Goal: Navigation & Orientation: Find specific page/section

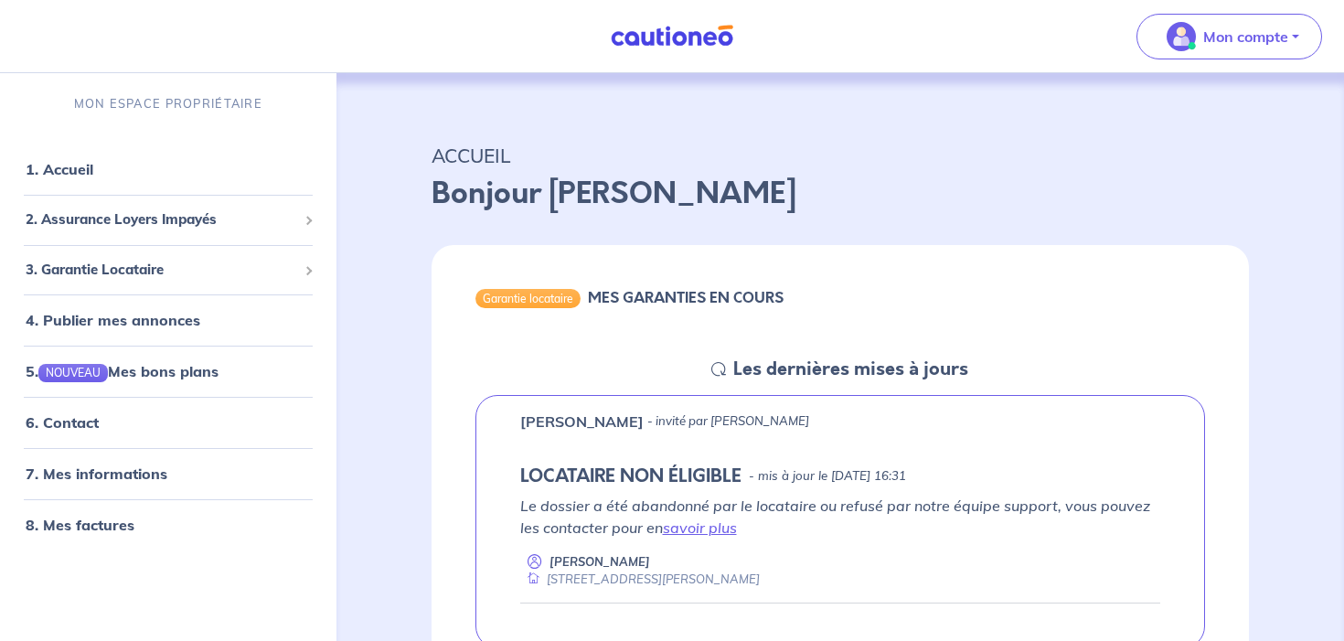
click at [183, 109] on p "MON ESPACE PROPRIÉTAIRE" at bounding box center [168, 103] width 188 height 17
click at [588, 41] on nav "Mon compte MON ESPACE PROPRIÉTAIRE 1. Accueil 2. Assurance Loyers Impayés Sousc…" at bounding box center [672, 36] width 1344 height 73
click at [652, 37] on img at bounding box center [672, 36] width 137 height 23
click at [71, 171] on link "1. Accueil" at bounding box center [59, 169] width 67 height 18
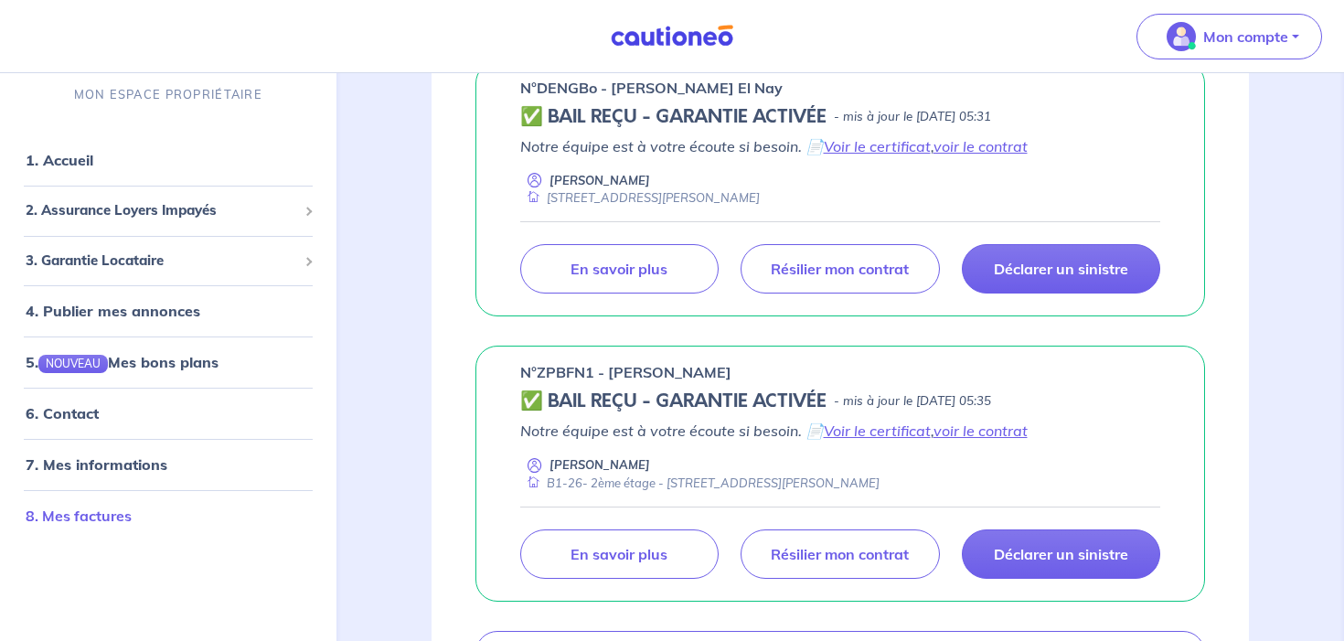
click at [102, 517] on link "8. Mes factures" at bounding box center [79, 516] width 106 height 18
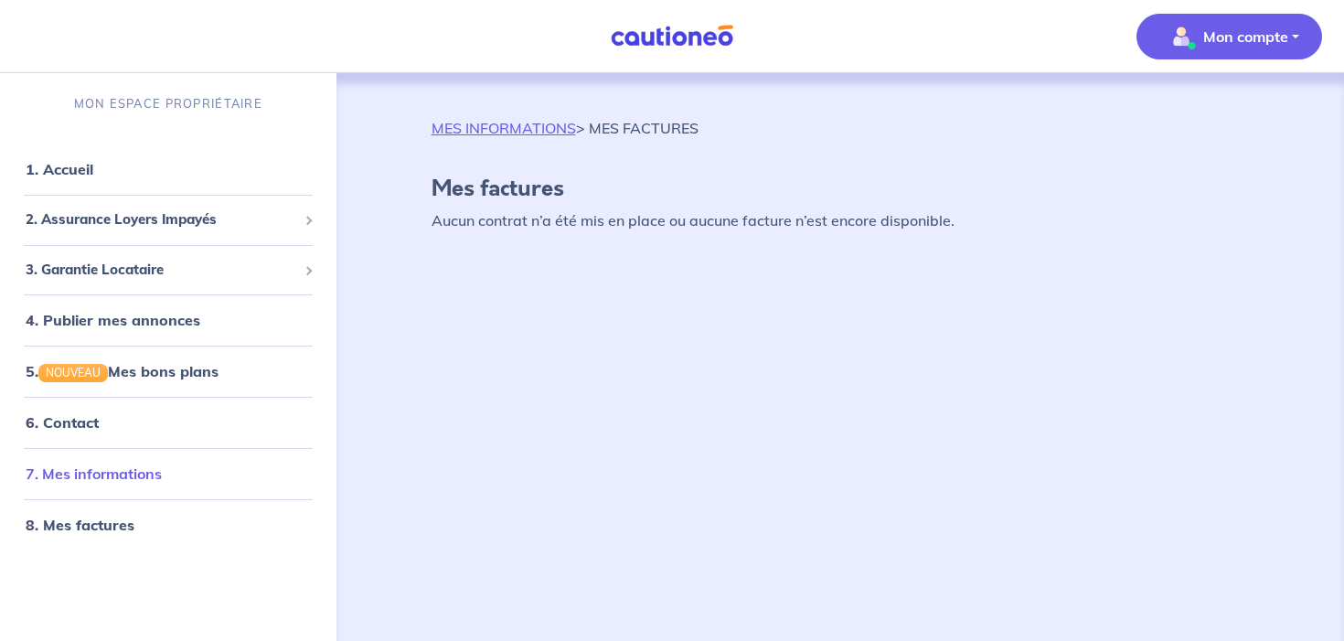
click at [162, 465] on link "7. Mes informations" at bounding box center [94, 474] width 136 height 18
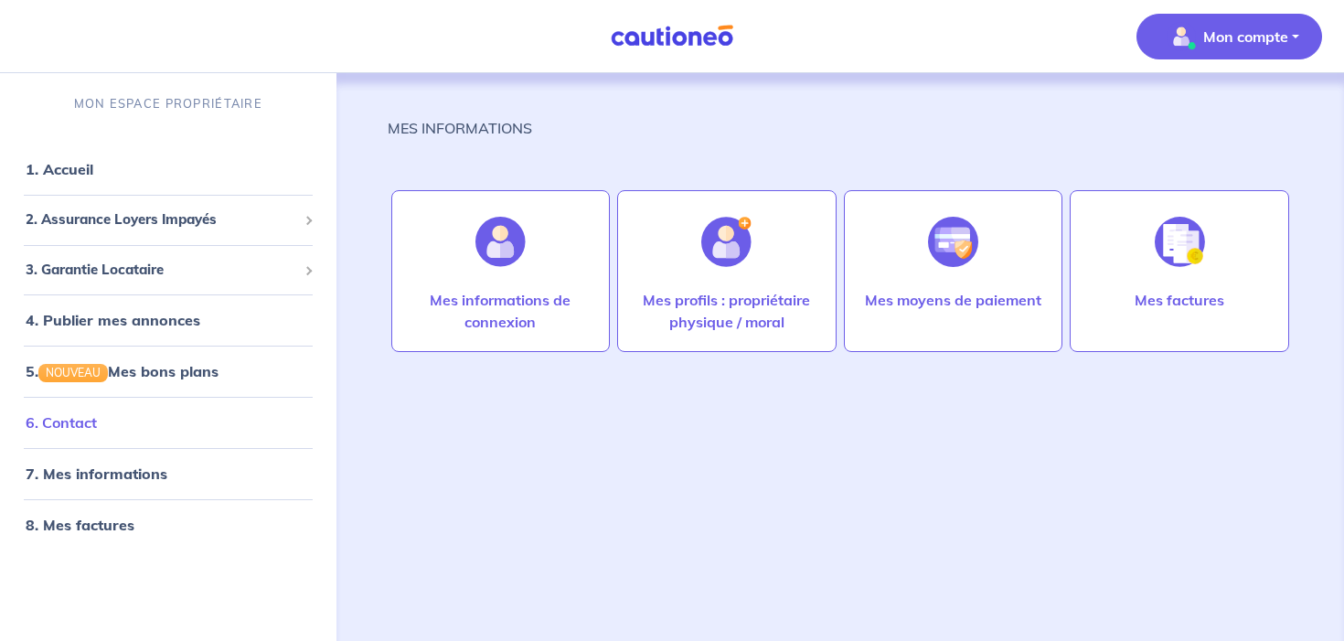
click at [100, 401] on li "6. Contact" at bounding box center [168, 422] width 322 height 51
click at [97, 429] on link "6. Contact" at bounding box center [61, 422] width 71 height 18
click at [216, 366] on link "5. NOUVEAU Mes bons plans" at bounding box center [121, 371] width 190 height 18
click at [57, 166] on link "1. Accueil" at bounding box center [59, 169] width 67 height 18
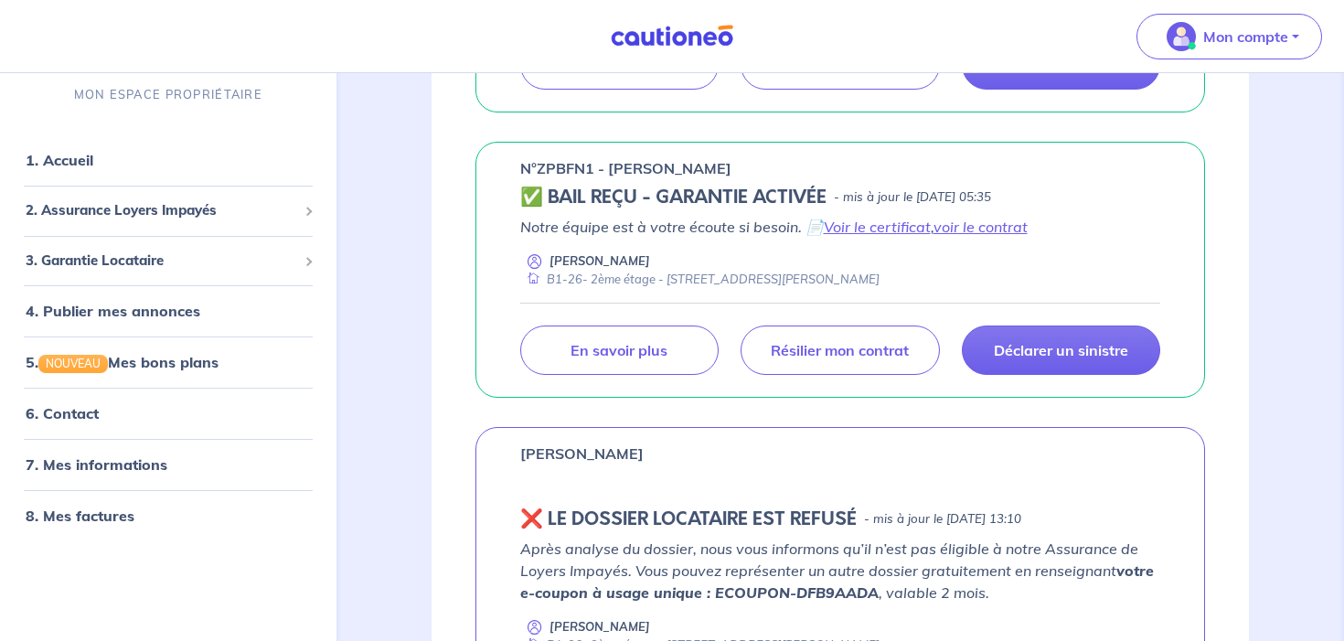
scroll to position [1353, 0]
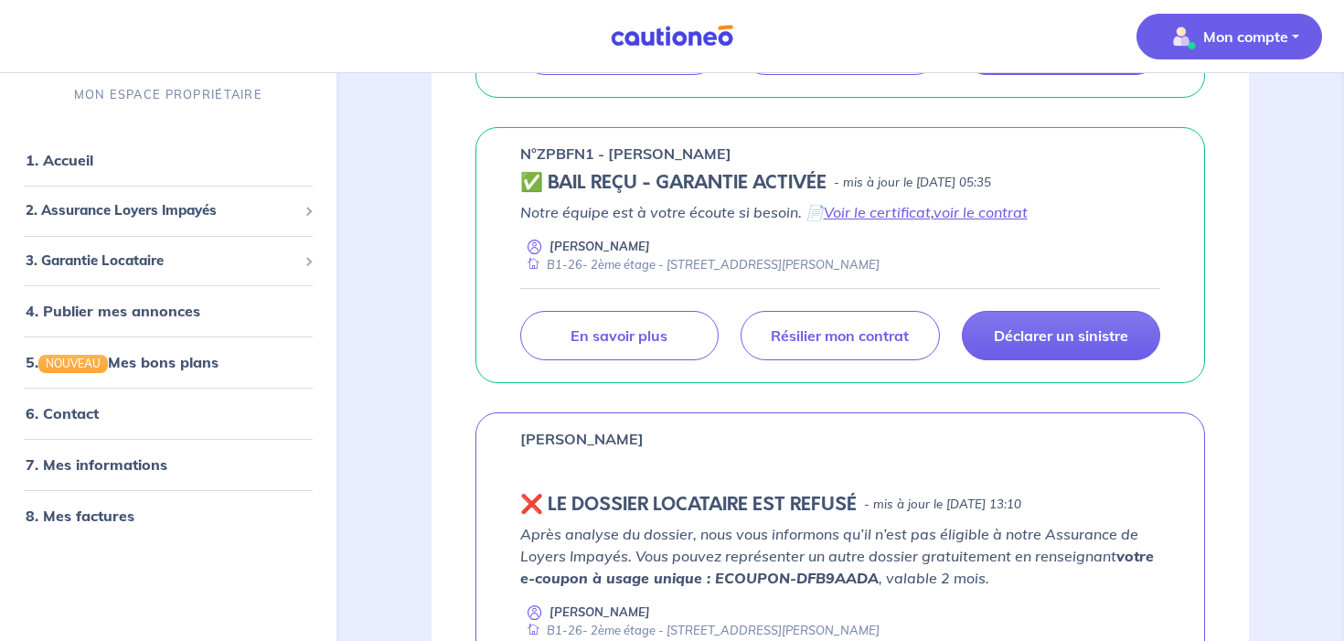
click at [1244, 42] on p "Mon compte" at bounding box center [1245, 37] width 85 height 22
click at [1215, 108] on link "Mes informations" at bounding box center [1211, 113] width 147 height 29
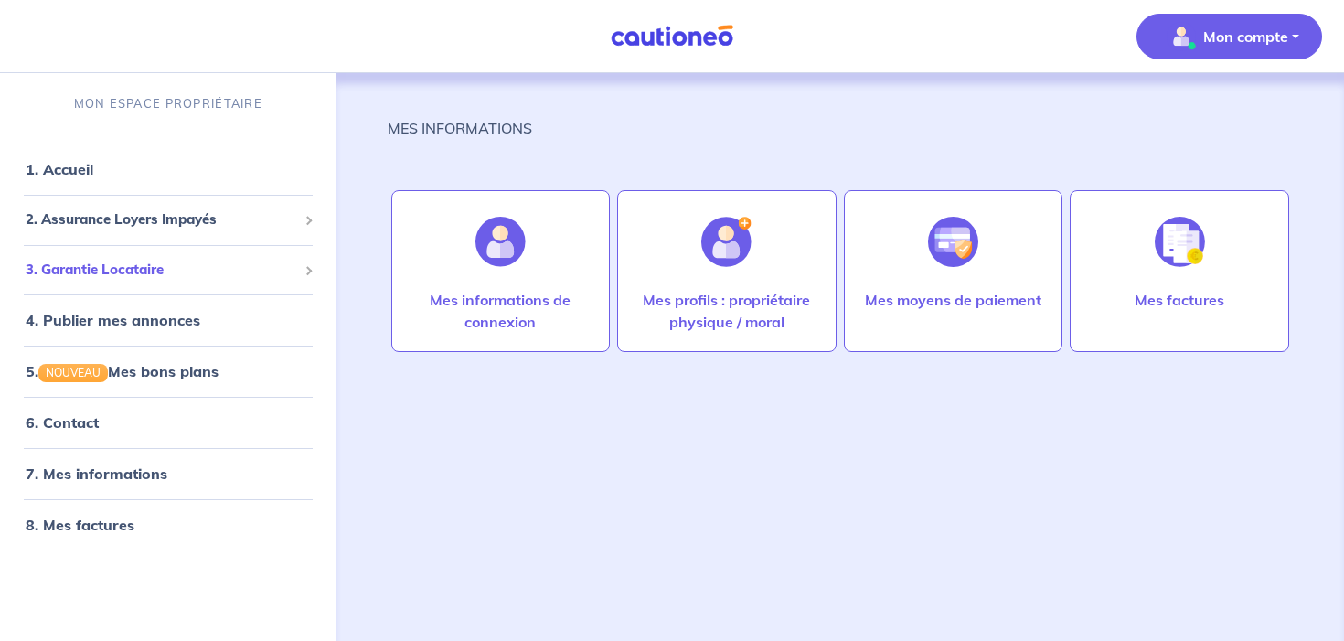
click at [190, 272] on span "3. Garantie Locataire" at bounding box center [162, 270] width 272 height 21
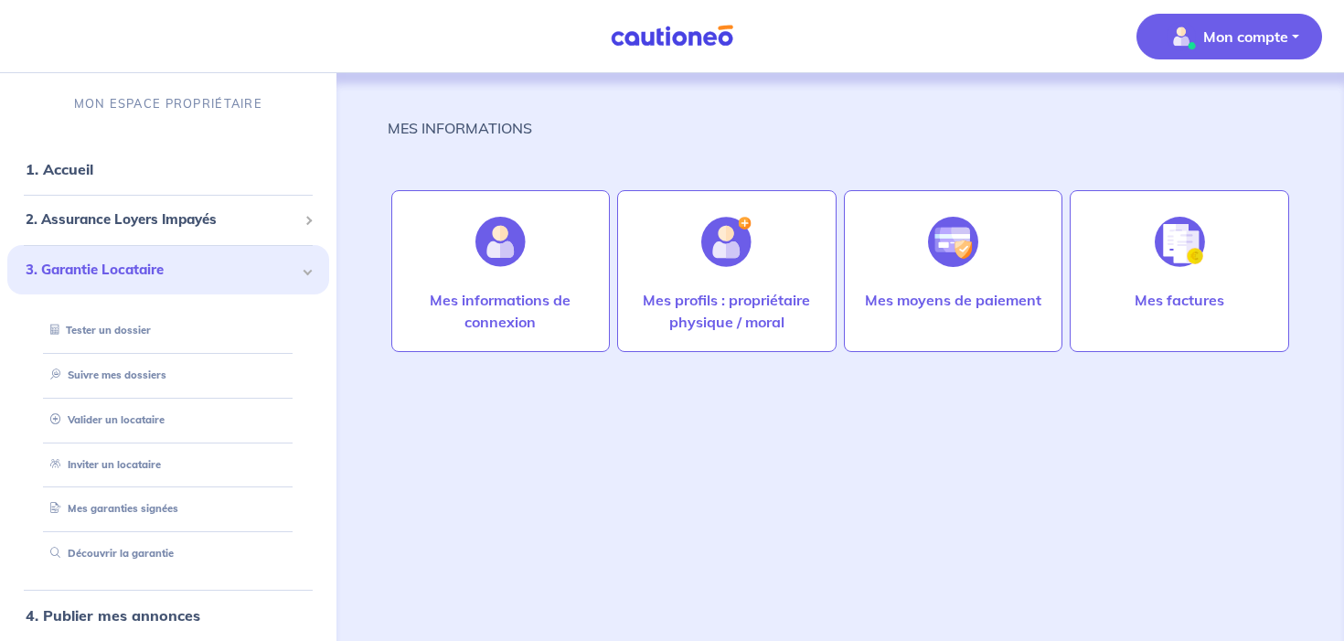
click at [190, 272] on span "3. Garantie Locataire" at bounding box center [162, 270] width 272 height 21
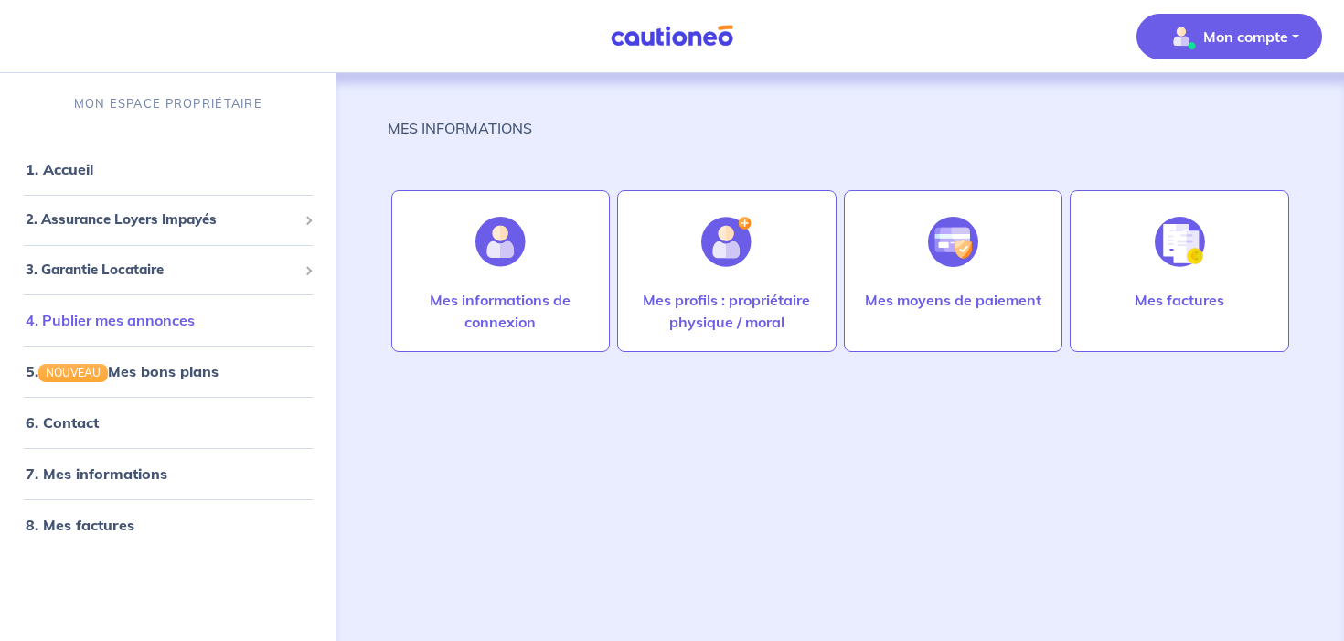
click at [176, 313] on link "4. Publier mes annonces" at bounding box center [110, 320] width 169 height 18
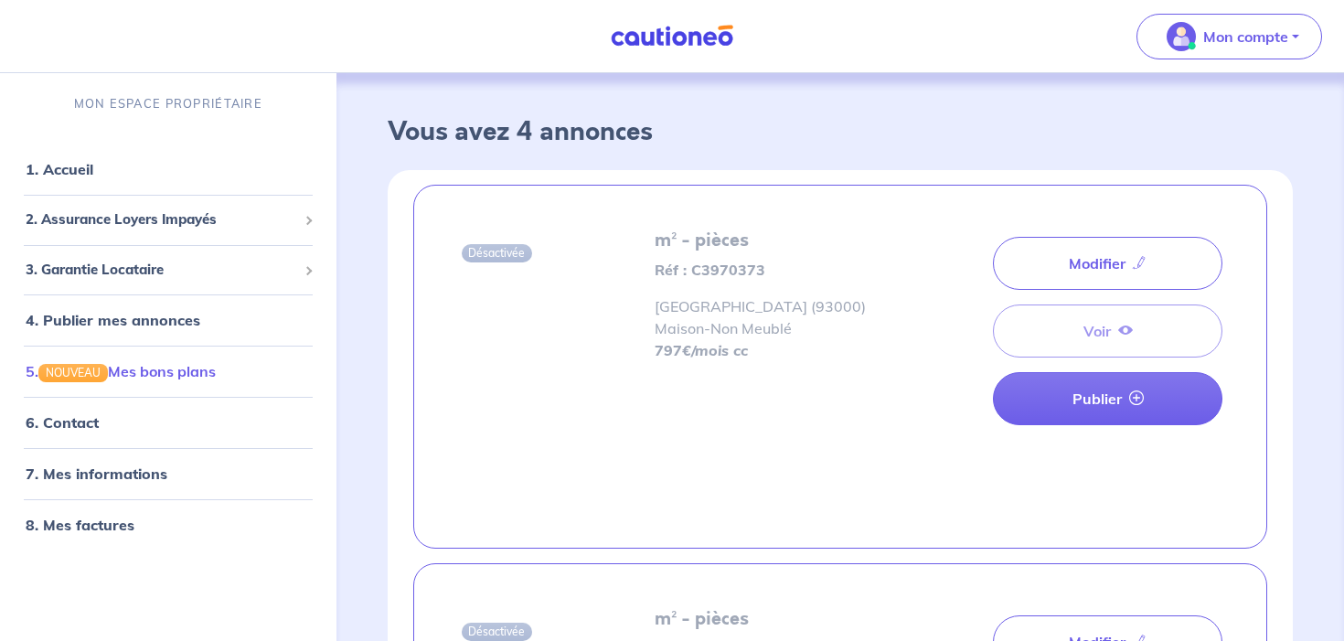
click at [212, 376] on link "5. NOUVEAU Mes bons plans" at bounding box center [121, 371] width 190 height 18
click at [97, 432] on link "6. Contact" at bounding box center [61, 422] width 71 height 18
click at [123, 480] on link "7. Mes informations" at bounding box center [94, 474] width 136 height 18
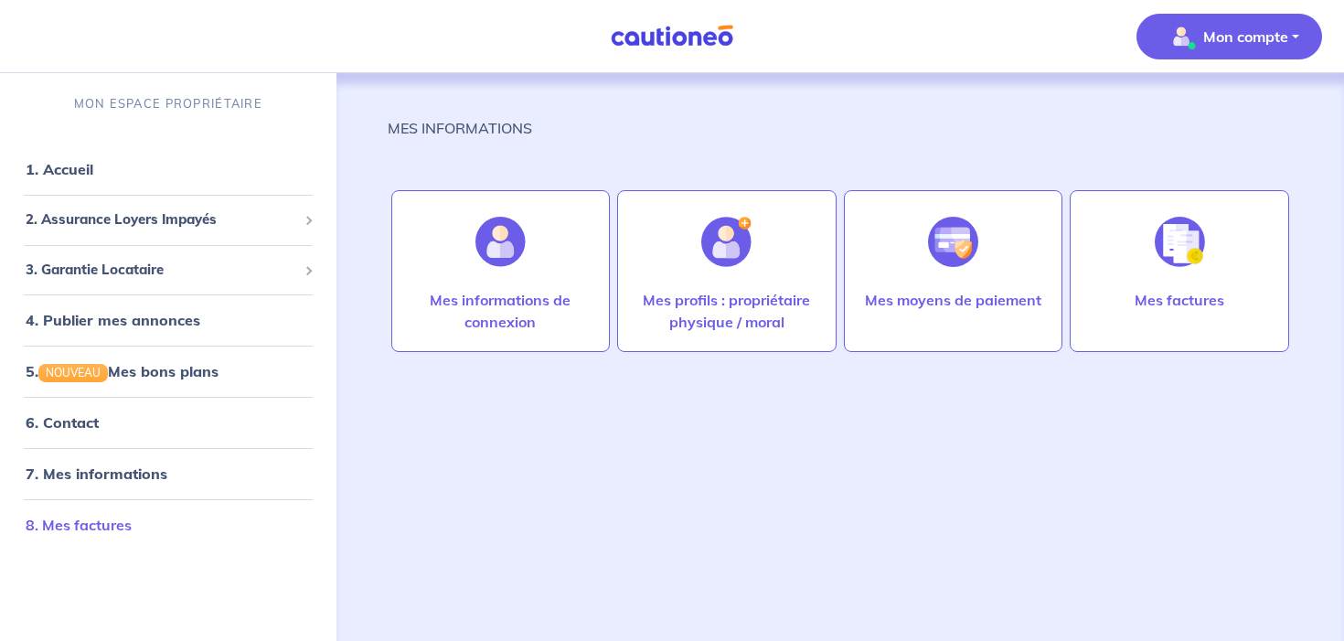
click at [123, 517] on link "8. Mes factures" at bounding box center [79, 525] width 106 height 18
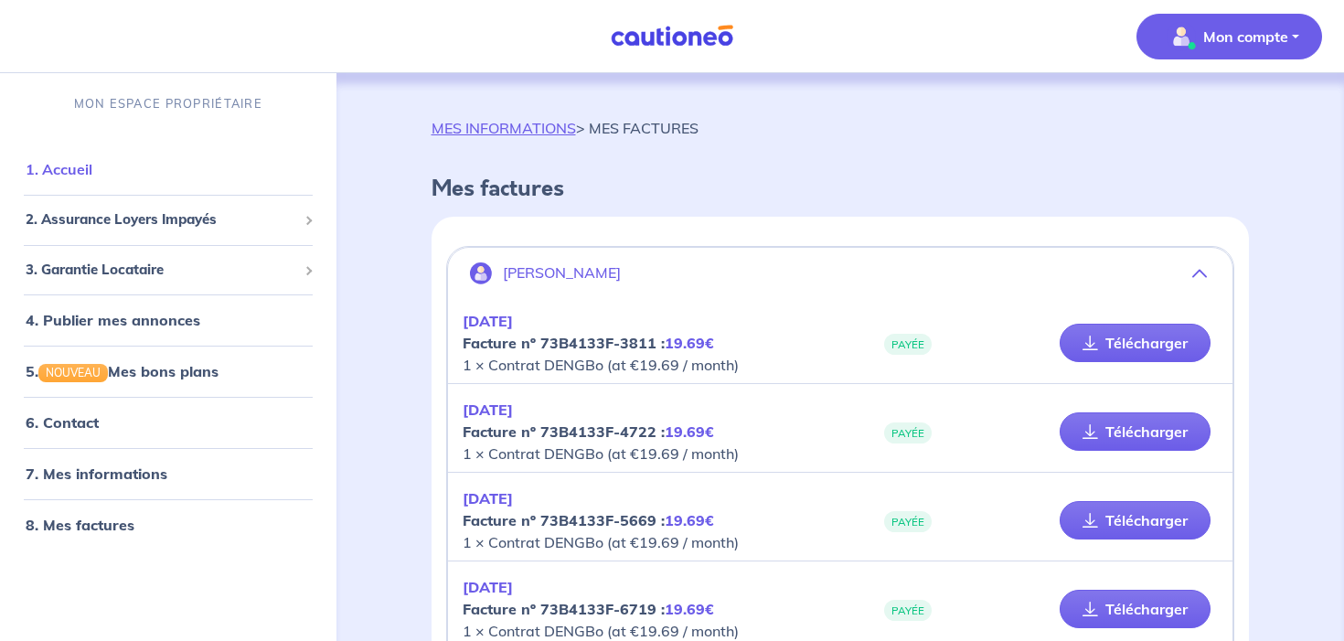
click at [80, 165] on link "1. Accueil" at bounding box center [59, 169] width 67 height 18
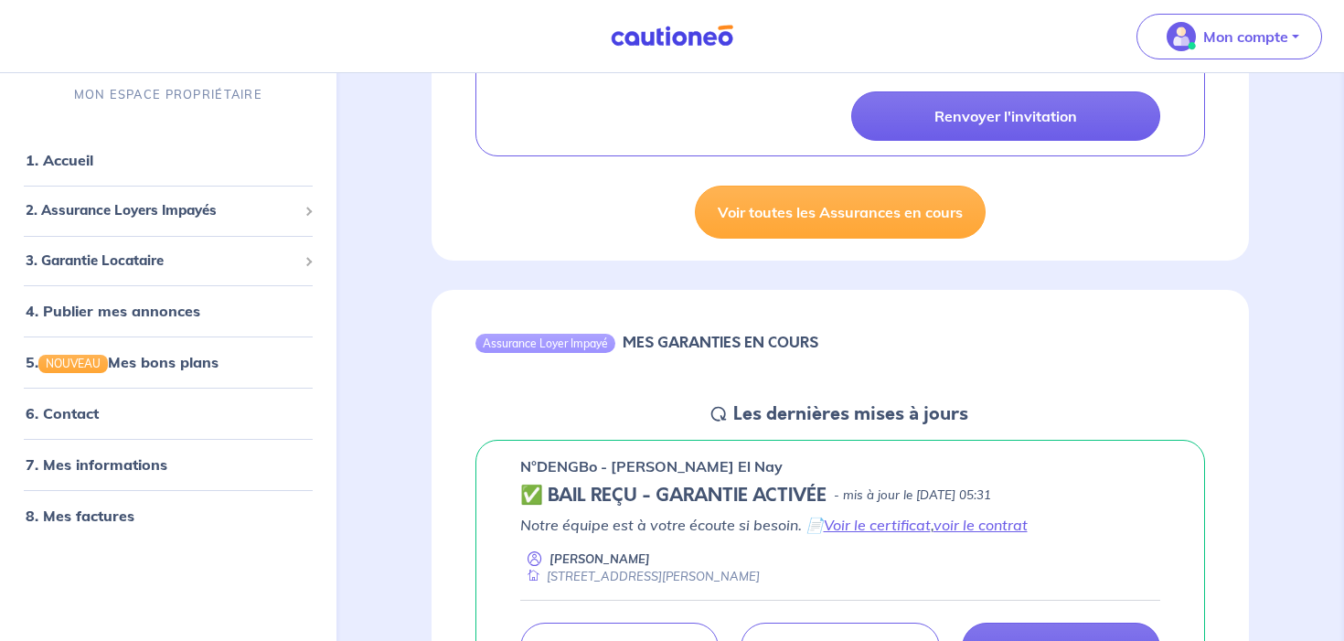
scroll to position [722, 0]
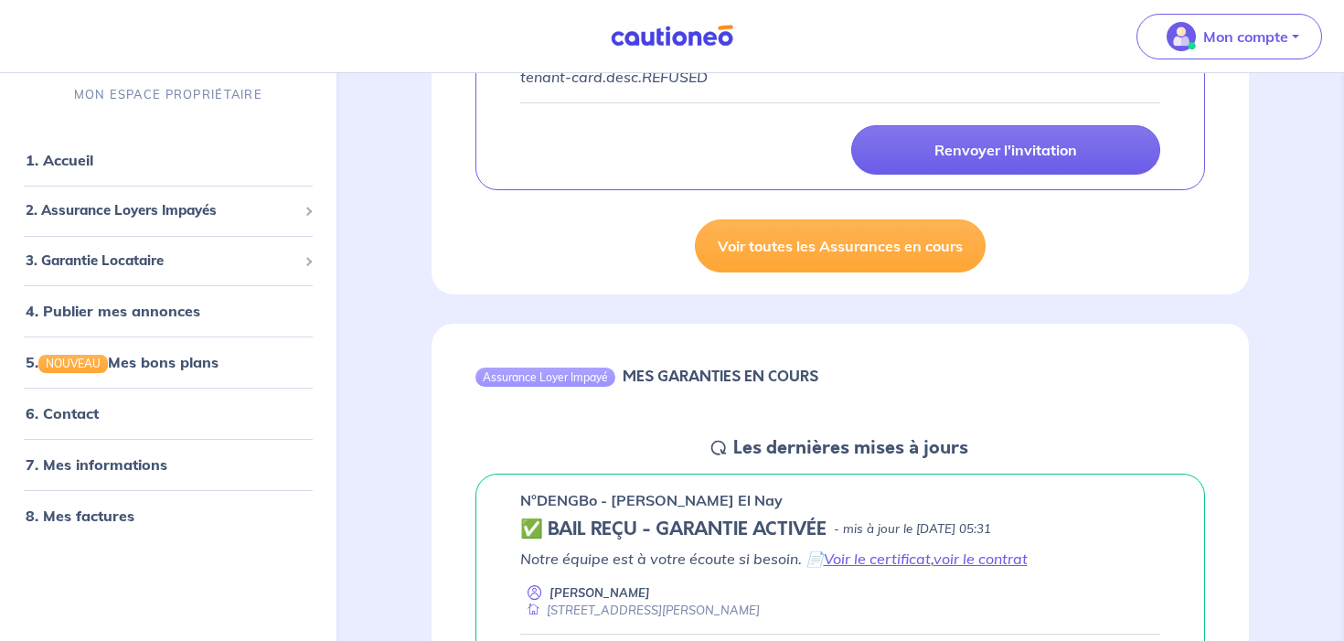
click at [209, 92] on p "MON ESPACE PROPRIÉTAIRE" at bounding box center [168, 94] width 188 height 17
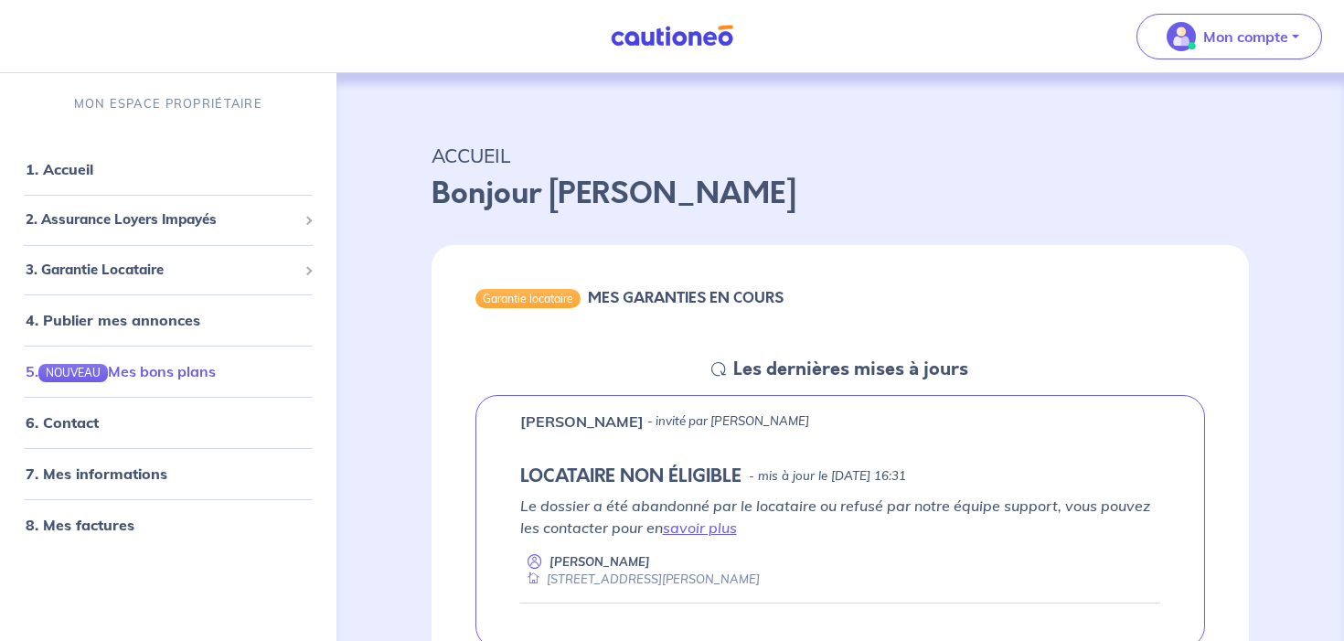
click at [189, 380] on link "5. NOUVEAU Mes bons plans" at bounding box center [121, 371] width 190 height 18
click at [97, 431] on link "6. Contact" at bounding box center [61, 422] width 71 height 18
click at [146, 467] on link "7. Mes informations" at bounding box center [94, 474] width 136 height 18
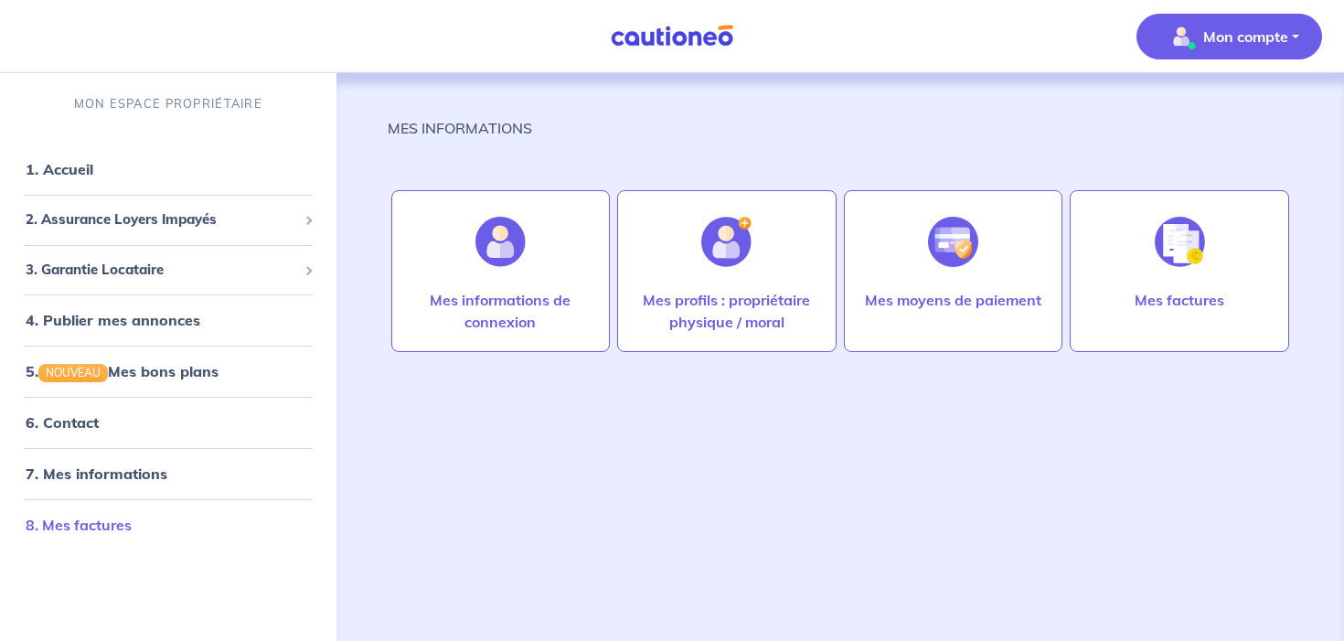
click at [132, 527] on link "8. Mes factures" at bounding box center [79, 525] width 106 height 18
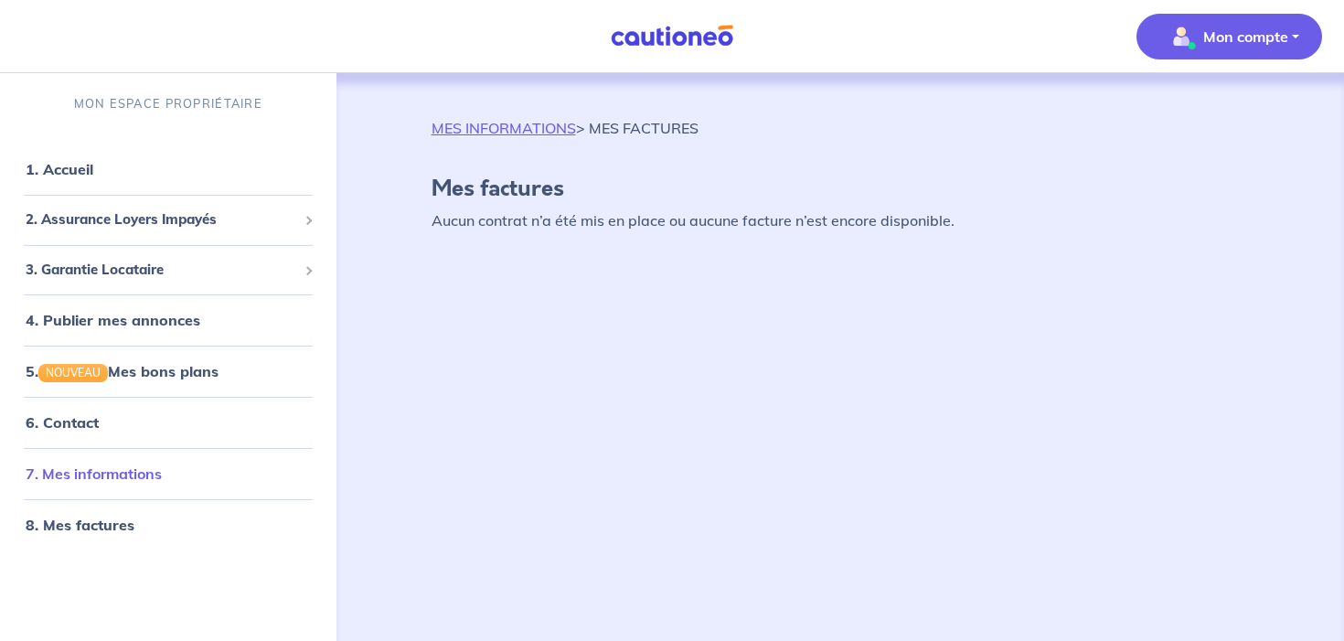
click at [155, 477] on link "7. Mes informations" at bounding box center [94, 474] width 136 height 18
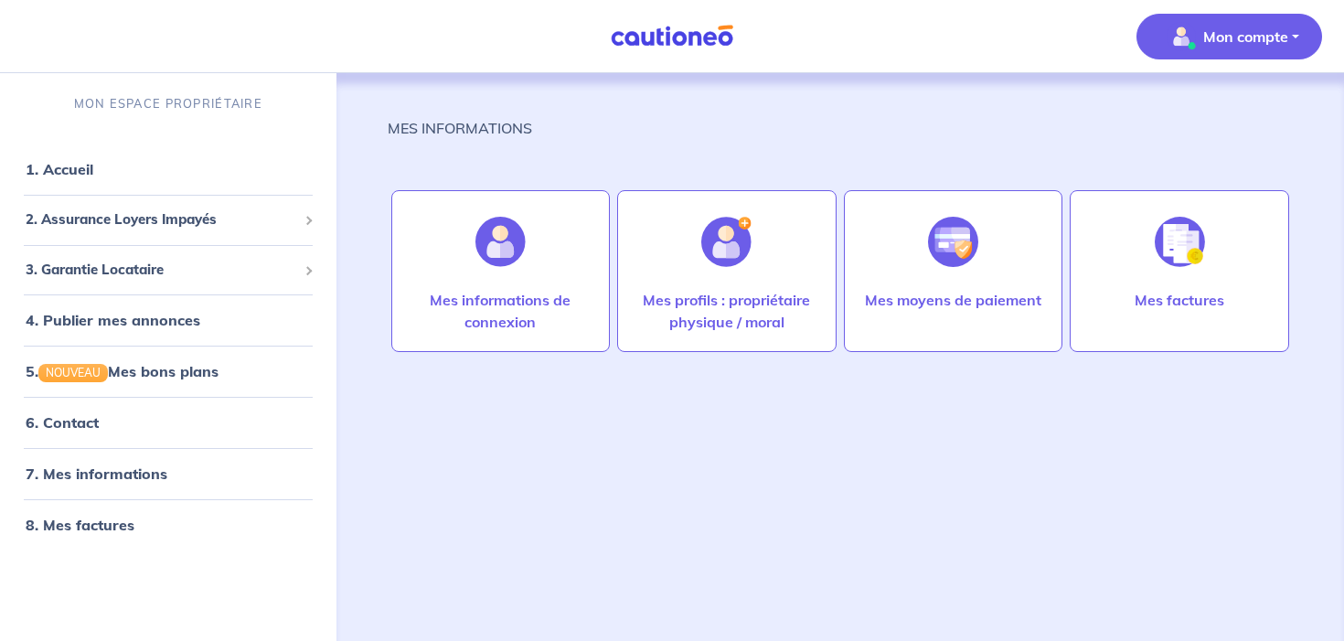
click at [1254, 36] on p "Mon compte" at bounding box center [1245, 37] width 85 height 22
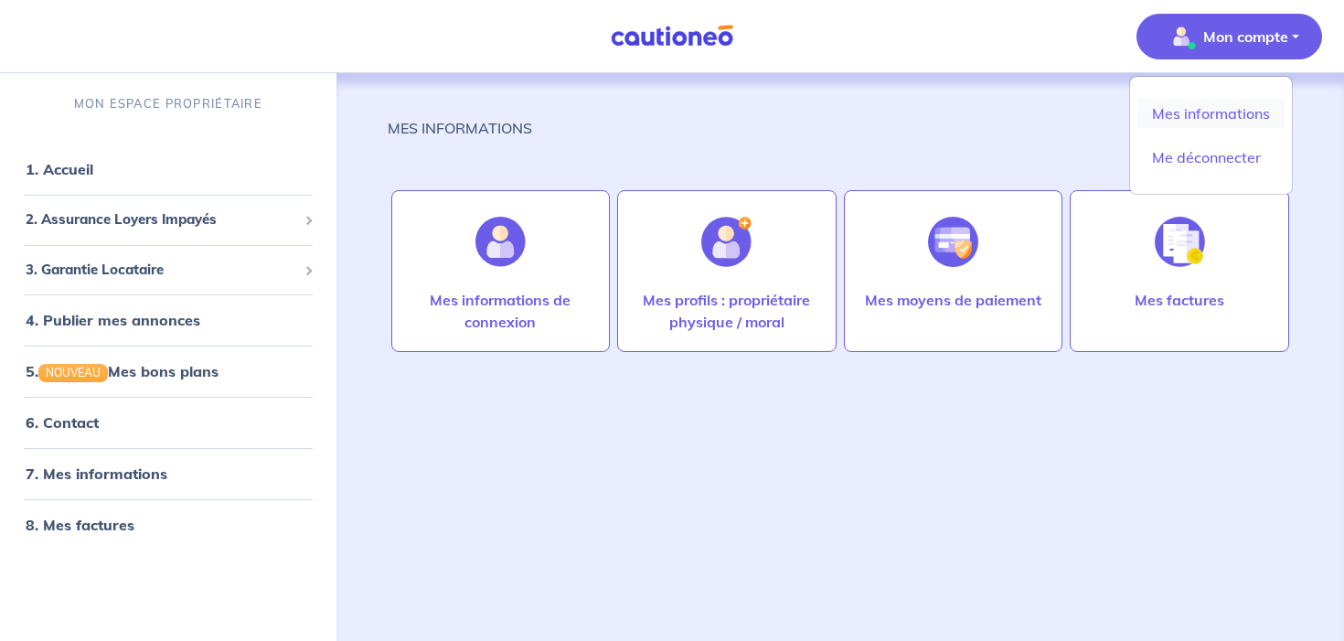
click at [1182, 112] on link "Mes informations" at bounding box center [1211, 113] width 147 height 29
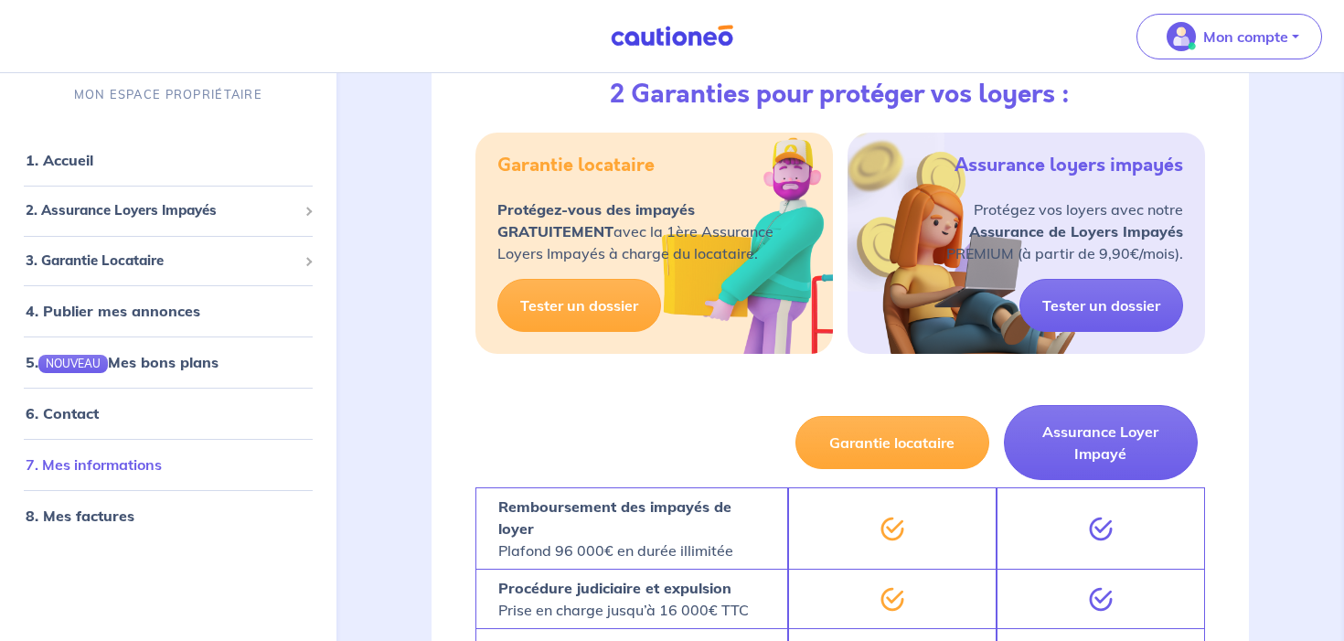
scroll to position [2670, 0]
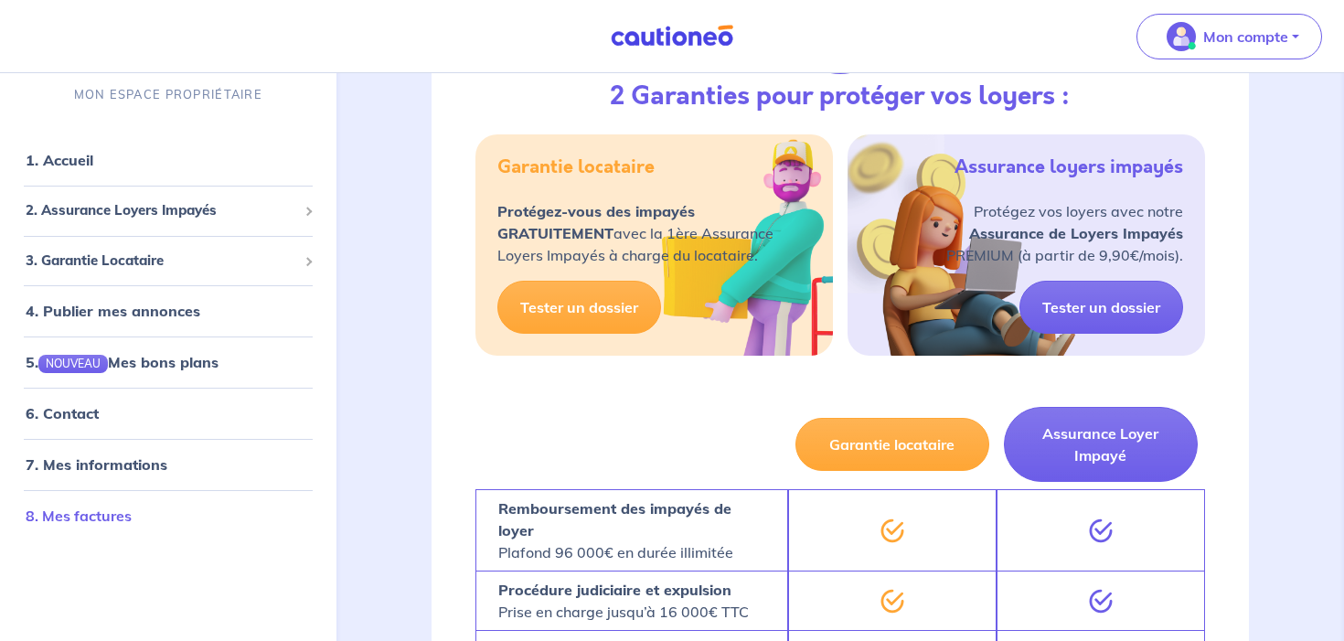
click at [103, 518] on link "8. Mes factures" at bounding box center [79, 516] width 106 height 18
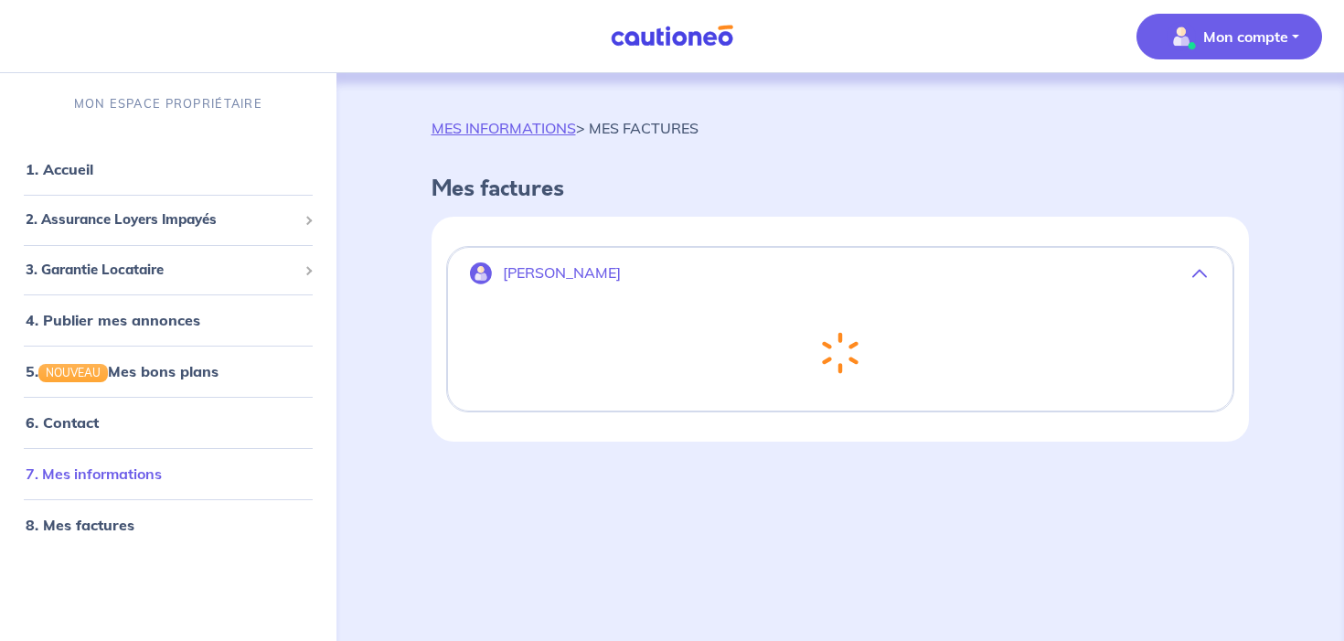
click at [155, 466] on link "7. Mes informations" at bounding box center [94, 474] width 136 height 18
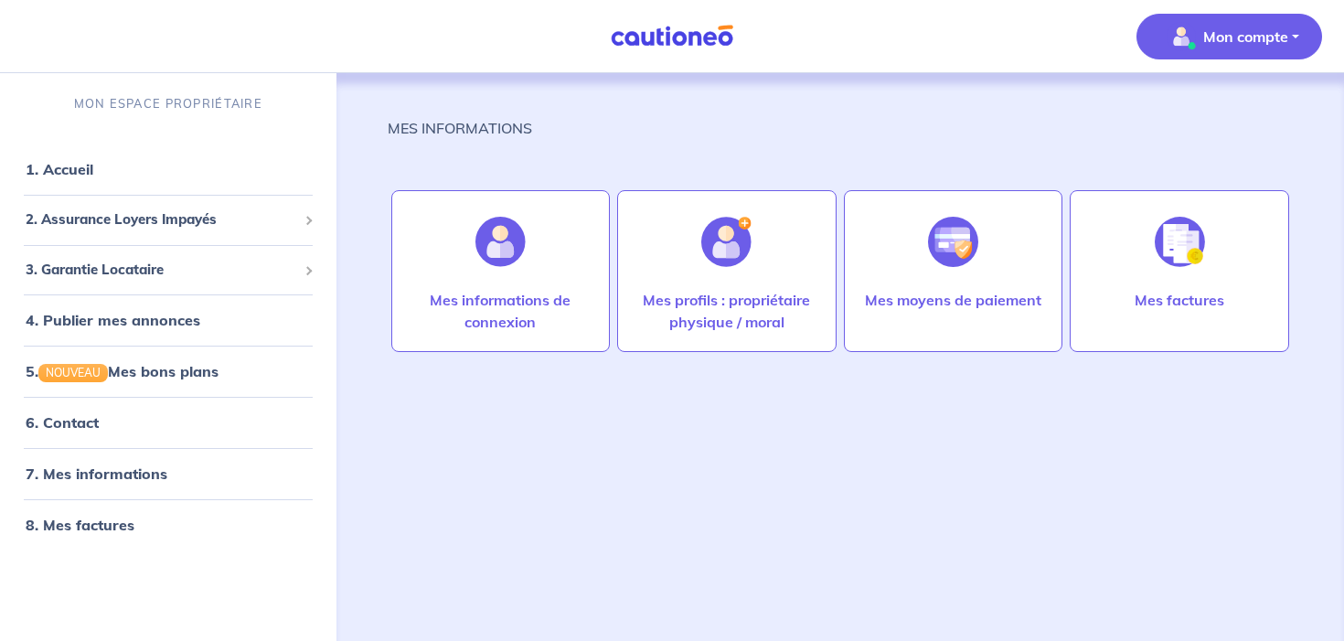
click at [155, 466] on link "7. Mes informations" at bounding box center [97, 474] width 142 height 18
click at [97, 430] on link "6. Contact" at bounding box center [61, 422] width 71 height 18
click at [174, 380] on link "5. NOUVEAU Mes bons plans" at bounding box center [121, 371] width 190 height 18
click at [183, 370] on link "5. NOUVEAU Mes bons plans" at bounding box center [121, 371] width 190 height 18
click at [195, 326] on link "4. Publier mes annonces" at bounding box center [110, 320] width 169 height 18
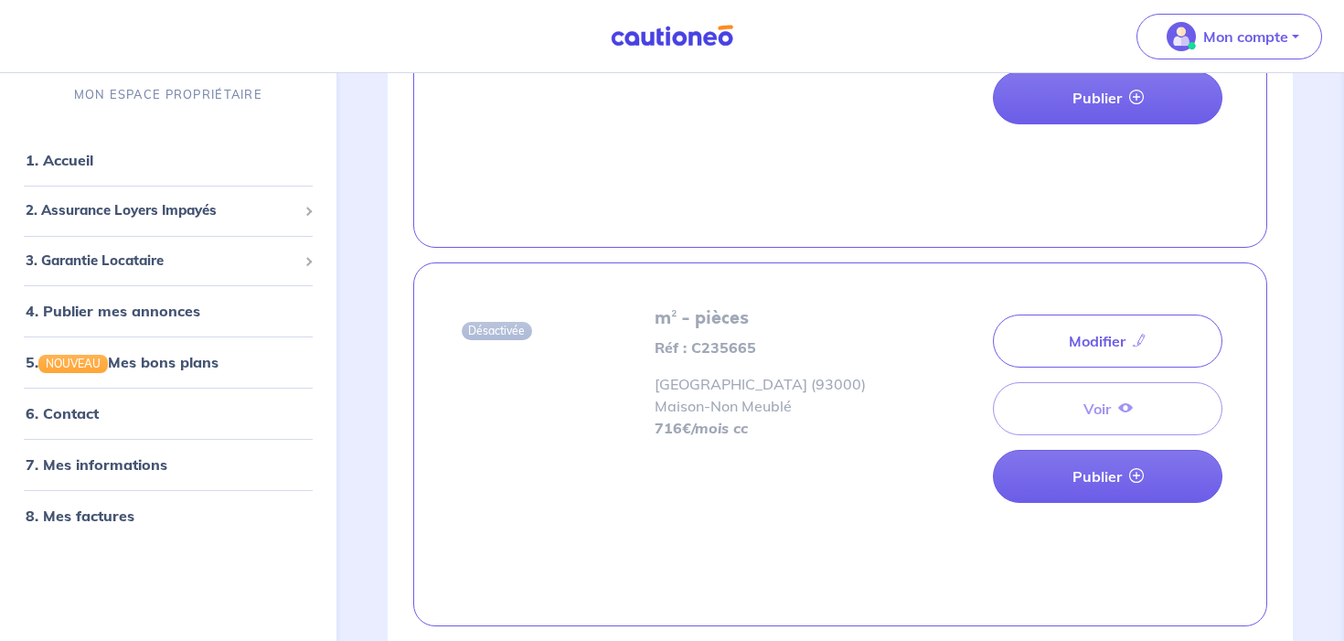
scroll to position [1235, 0]
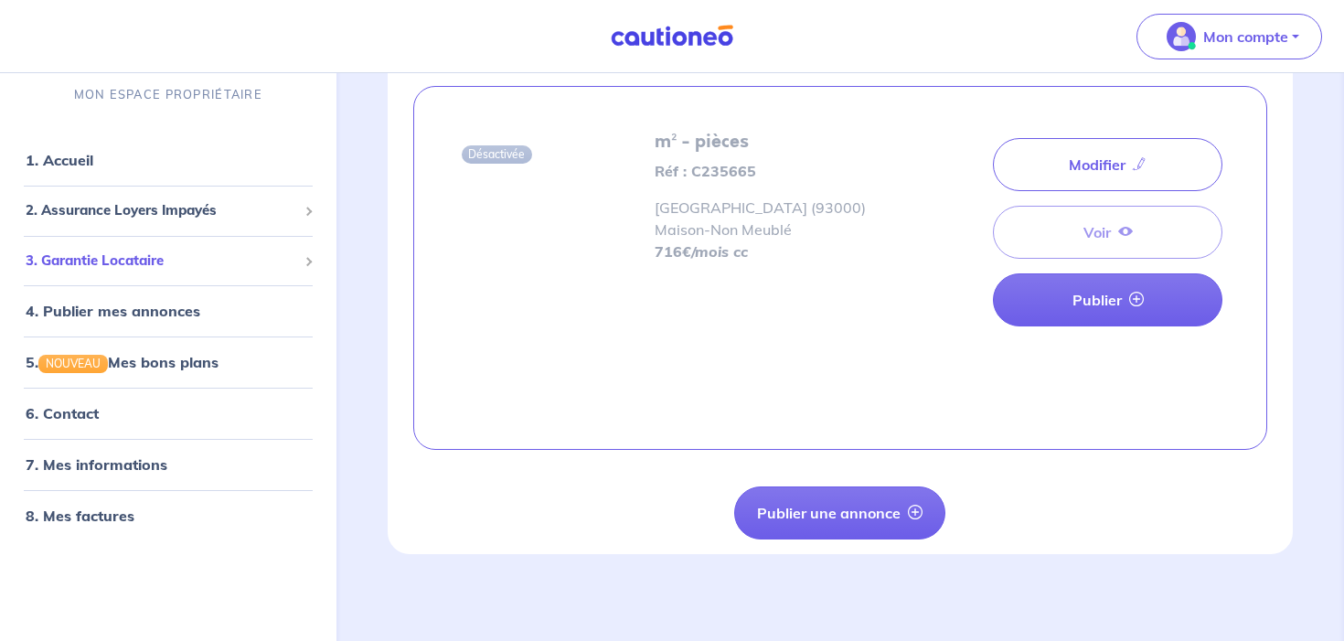
click at [196, 260] on span "3. Garantie Locataire" at bounding box center [162, 261] width 272 height 21
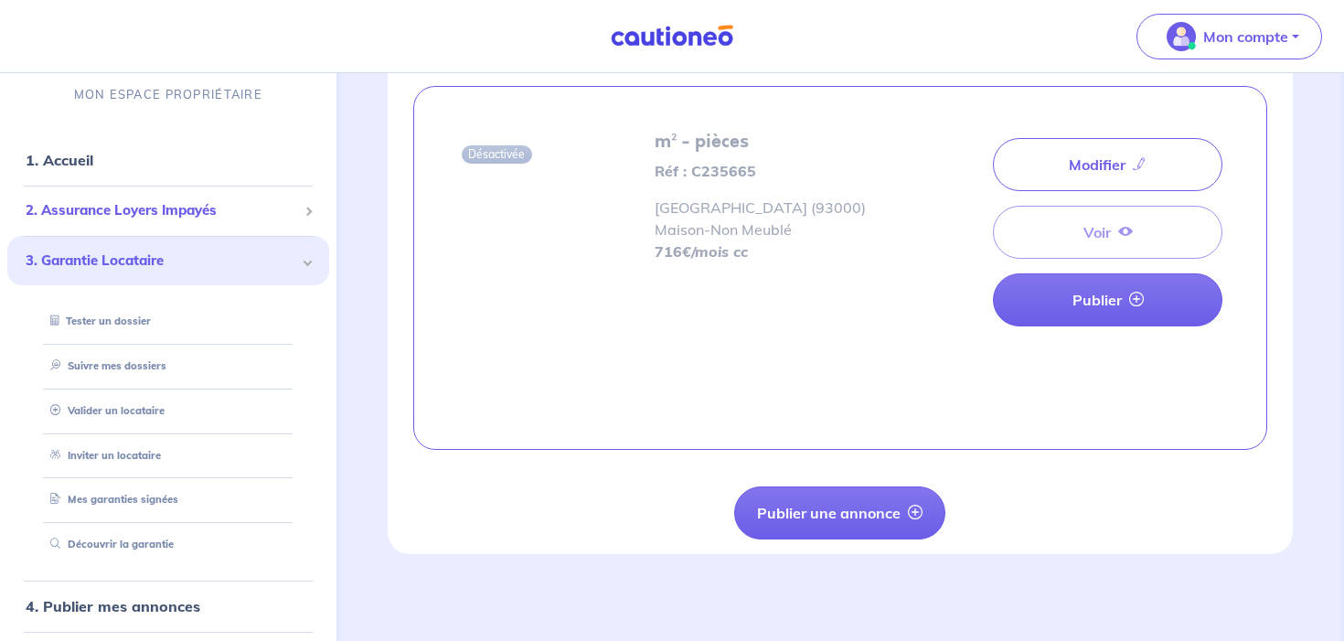
click at [220, 221] on div "2. Assurance Loyers Impayés" at bounding box center [168, 211] width 322 height 36
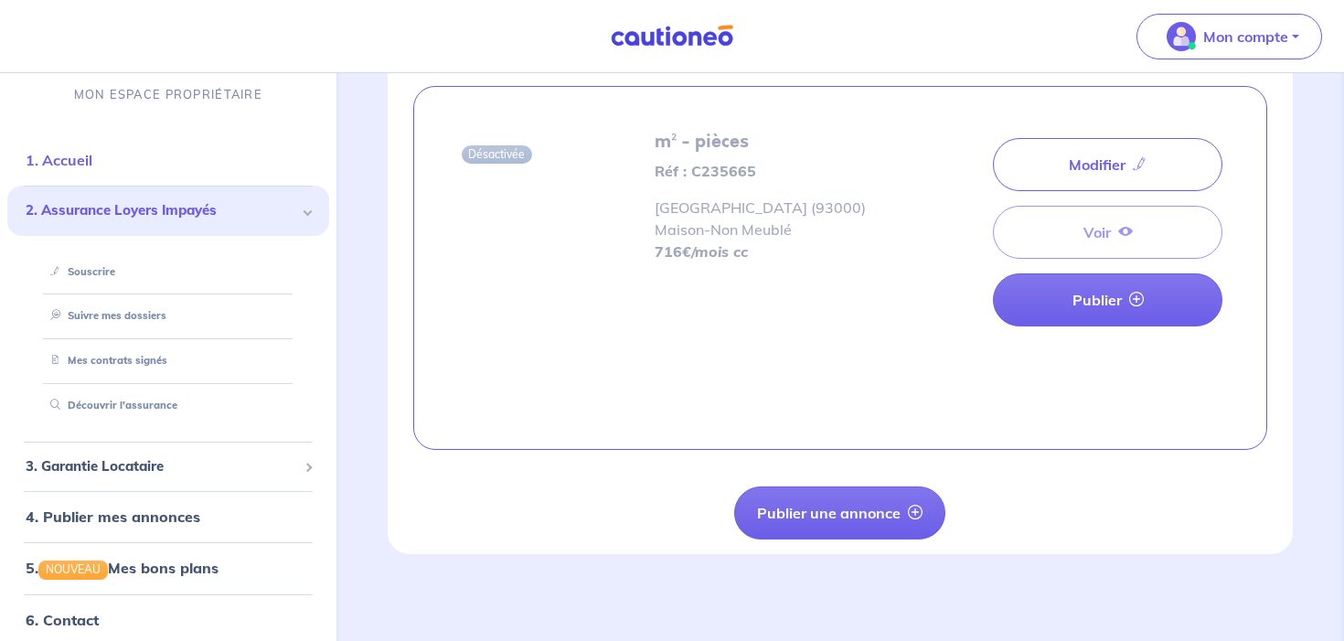
click at [92, 169] on link "1. Accueil" at bounding box center [59, 160] width 67 height 18
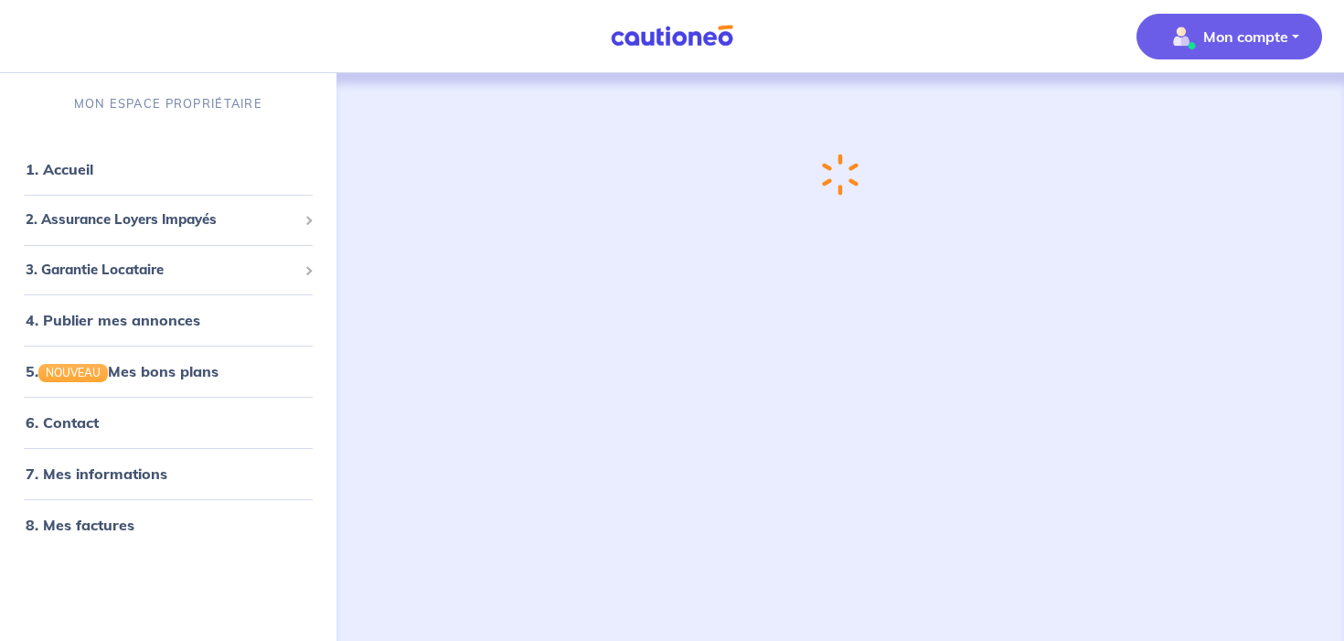
click at [1216, 46] on p "Mon compte" at bounding box center [1245, 37] width 85 height 22
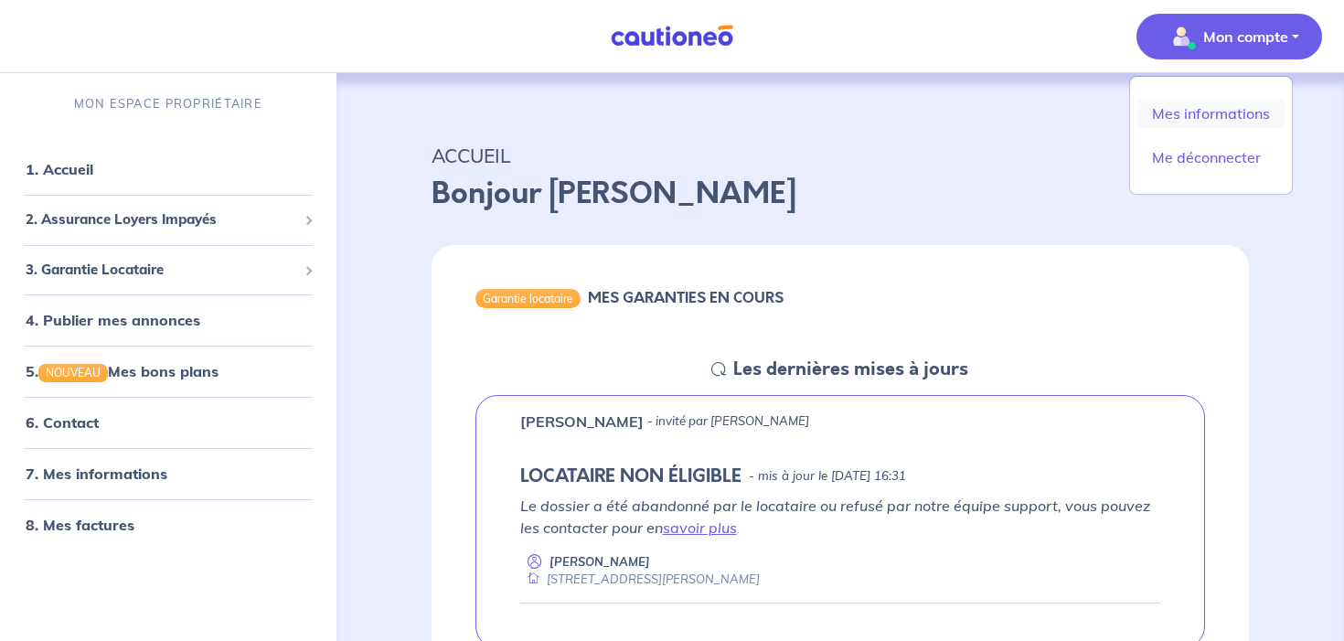
click at [1164, 114] on link "Mes informations" at bounding box center [1211, 113] width 147 height 29
